Goal: Information Seeking & Learning: Understand process/instructions

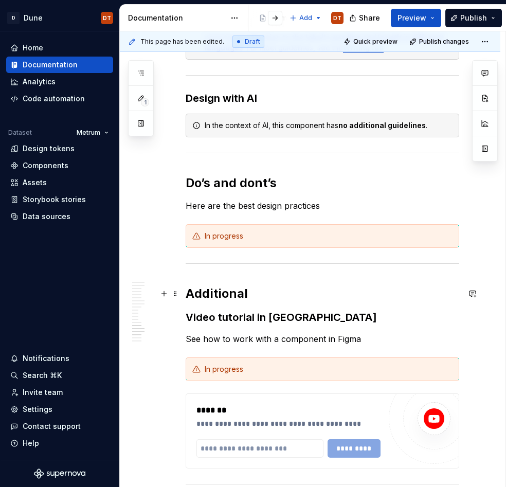
scroll to position [1889, 0]
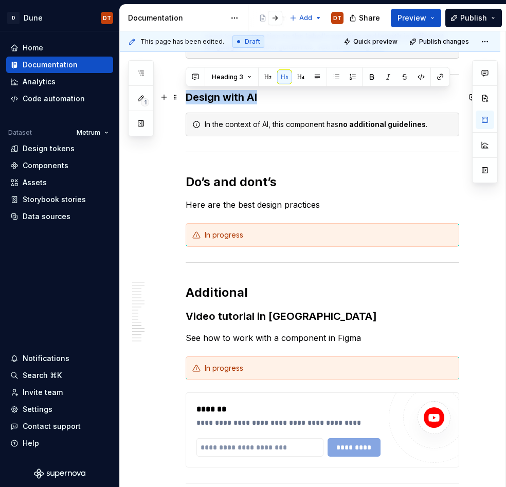
drag, startPoint x: 266, startPoint y: 96, endPoint x: 186, endPoint y: 96, distance: 79.7
click at [186, 96] on h3 "Design with AI" at bounding box center [323, 97] width 274 height 14
copy h3 "Design with AI"
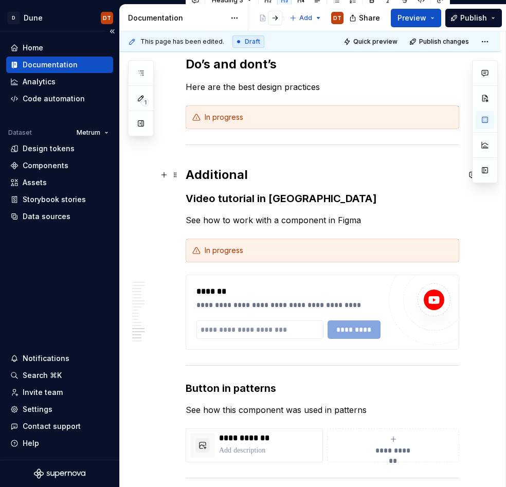
scroll to position [2007, 0]
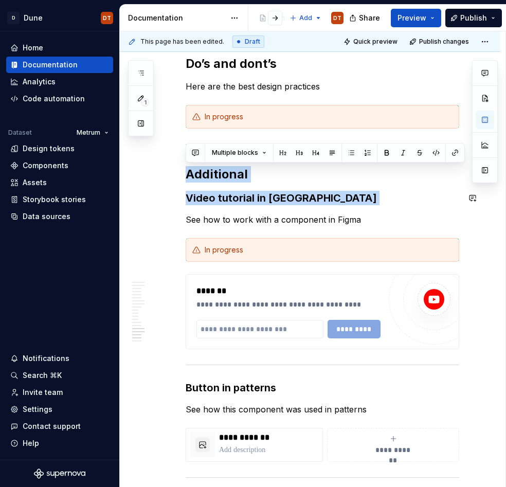
drag, startPoint x: 187, startPoint y: 172, endPoint x: 302, endPoint y: 208, distance: 120.2
copy div "Additional Video tutorial in [GEOGRAPHIC_DATA]"
click at [226, 177] on h2 "Additional" at bounding box center [323, 174] width 274 height 16
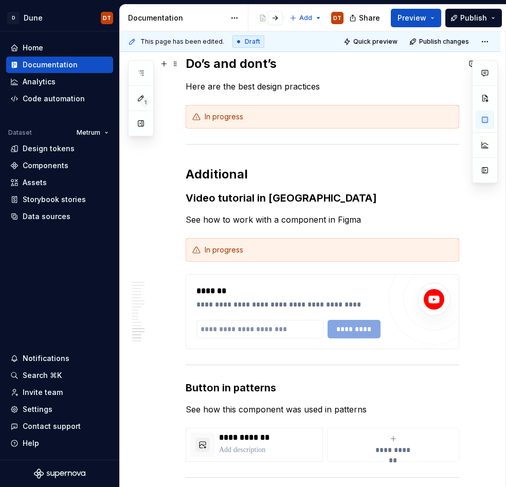
click at [228, 68] on h2 "Do’s and dont’s" at bounding box center [323, 64] width 274 height 16
click at [198, 66] on h2 "Do’s and dont’s" at bounding box center [323, 64] width 274 height 16
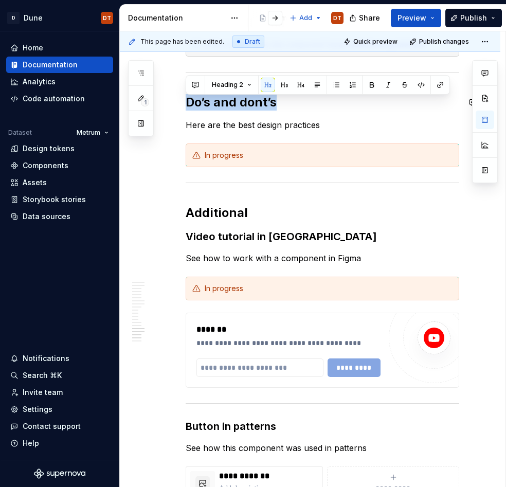
scroll to position [1964, 0]
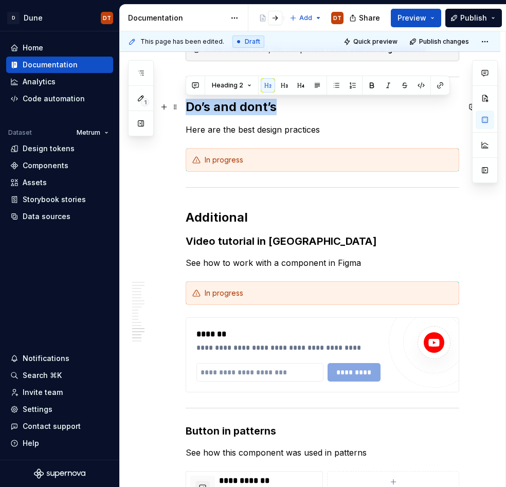
click at [332, 107] on h2 "Do’s and dont’s" at bounding box center [323, 107] width 274 height 16
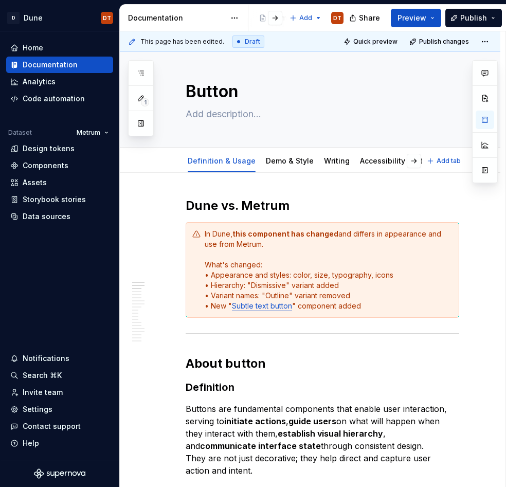
scroll to position [0, 0]
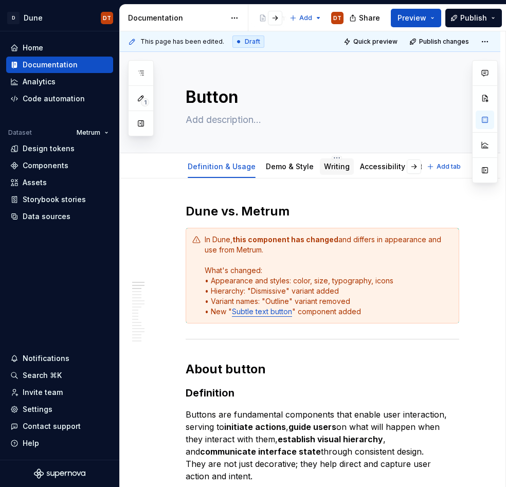
click at [334, 170] on link "Writing" at bounding box center [337, 166] width 26 height 9
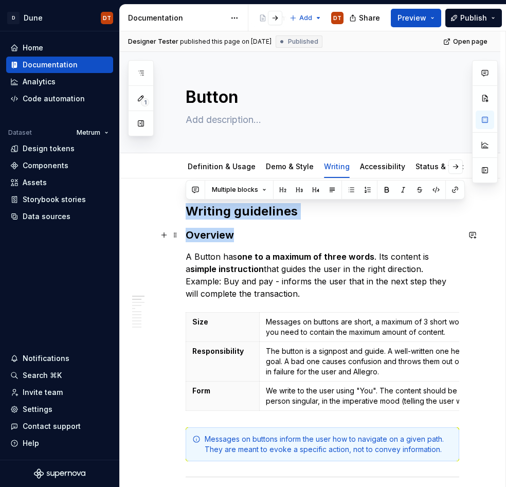
drag, startPoint x: 188, startPoint y: 211, endPoint x: 244, endPoint y: 234, distance: 60.5
copy div "Writing guidelines Overview"
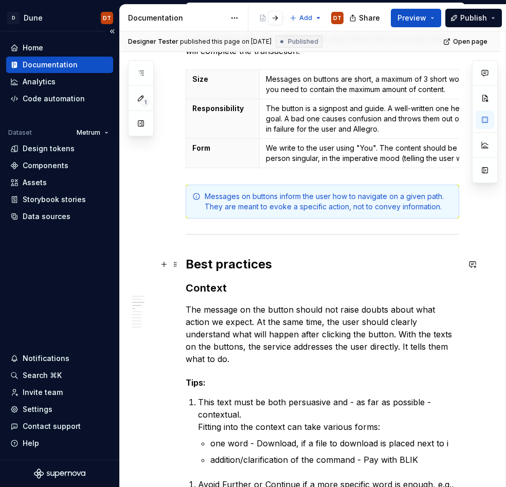
scroll to position [253, 0]
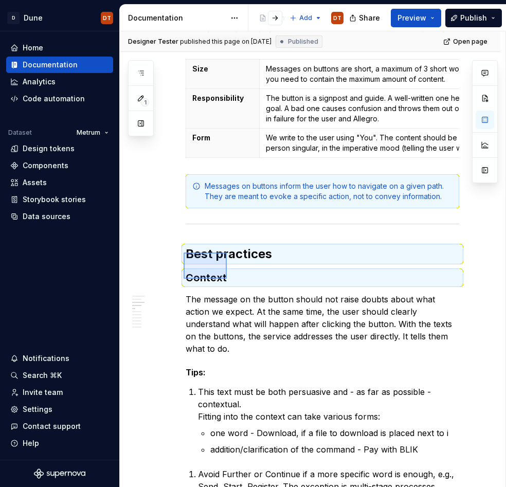
drag, startPoint x: 184, startPoint y: 253, endPoint x: 227, endPoint y: 278, distance: 50.0
click at [227, 278] on div "Designer Tester published this page on [DATE] Published Open page Button Edit h…" at bounding box center [313, 259] width 386 height 456
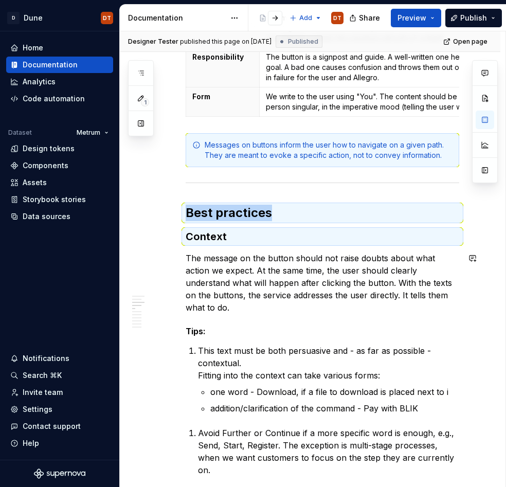
scroll to position [337, 0]
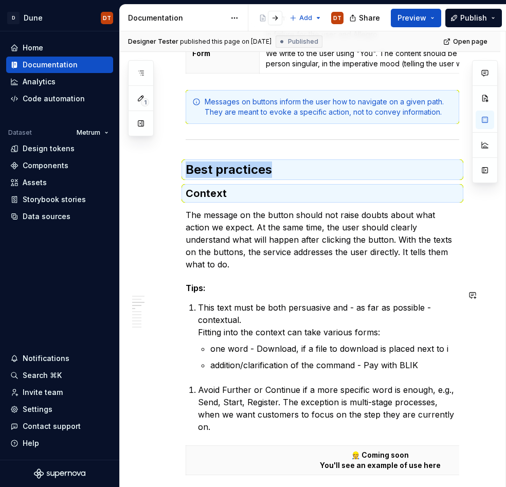
copy div "Best practices"
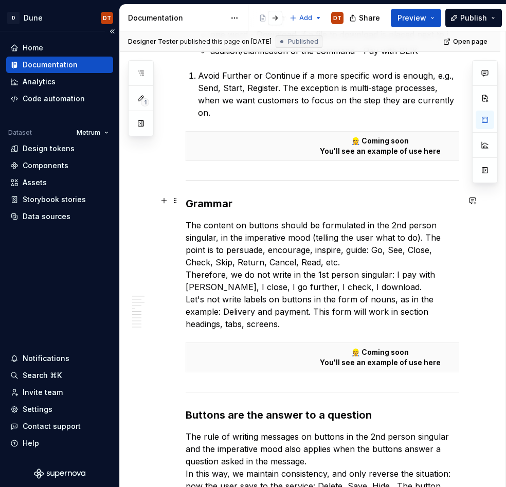
scroll to position [649, 0]
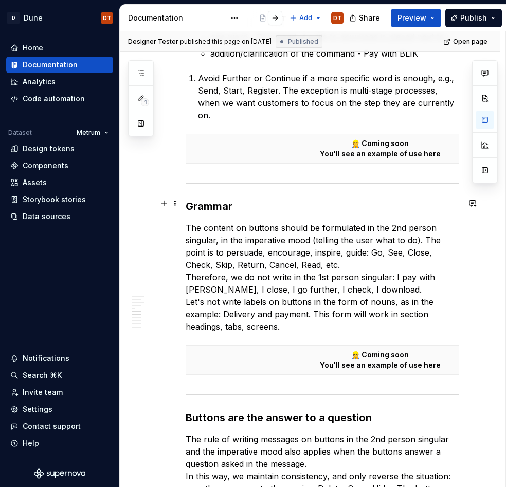
click at [191, 199] on h3 "Grammar" at bounding box center [323, 206] width 274 height 14
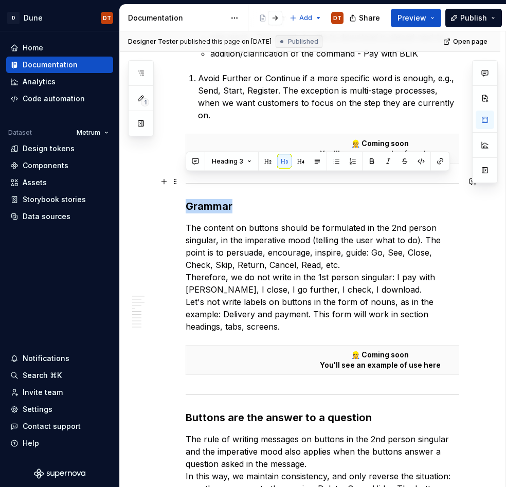
click at [191, 199] on h3 "Grammar" at bounding box center [323, 206] width 274 height 14
copy h3 "Grammar"
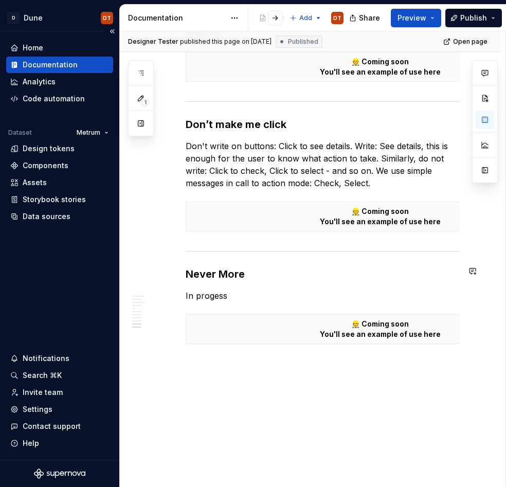
scroll to position [1555, 0]
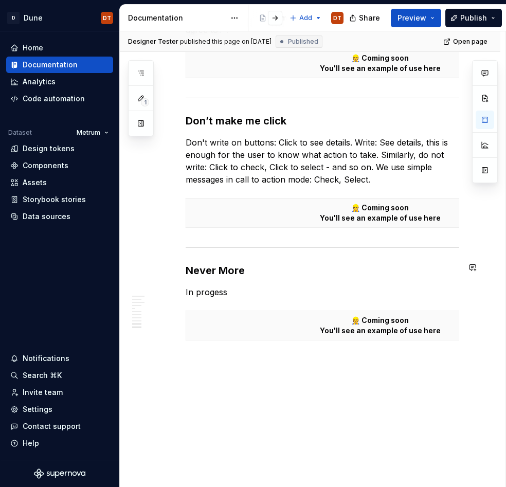
click at [210, 263] on h3 "Never More" at bounding box center [323, 270] width 274 height 14
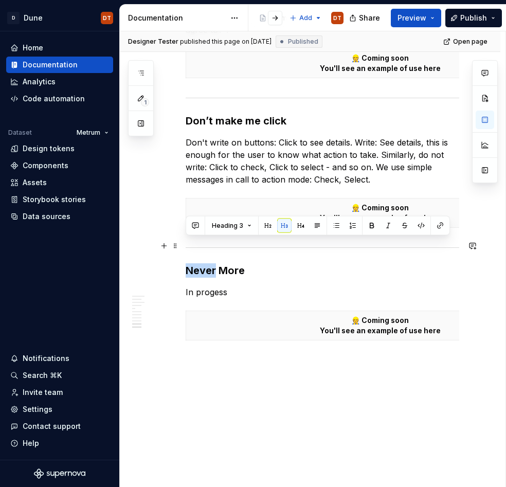
click at [210, 263] on h3 "Never More" at bounding box center [323, 270] width 274 height 14
copy h3 "Never More"
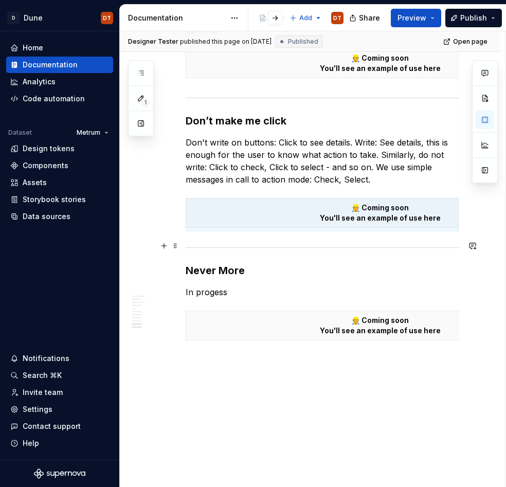
click at [256, 263] on h3 "Never More" at bounding box center [323, 270] width 274 height 14
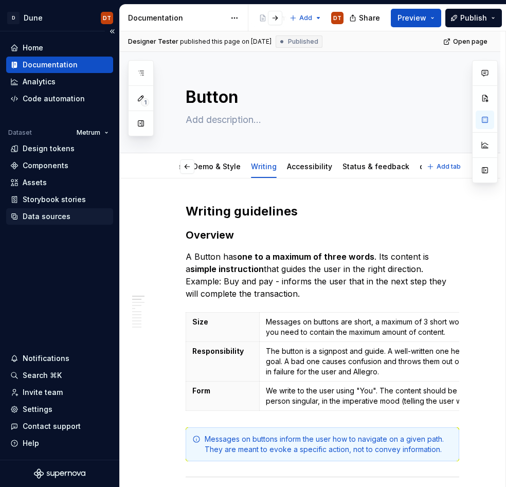
scroll to position [0, 32]
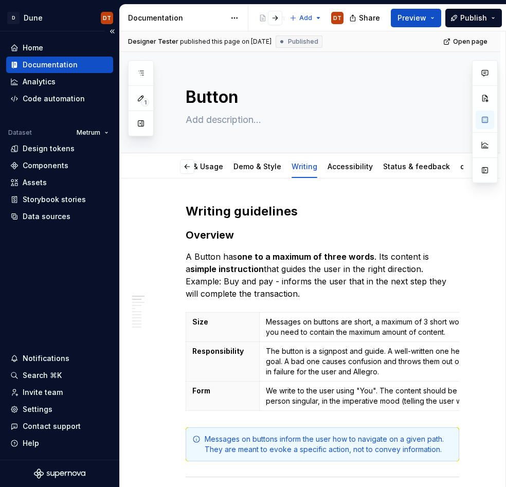
type textarea "*"
